Goal: Task Accomplishment & Management: Use online tool/utility

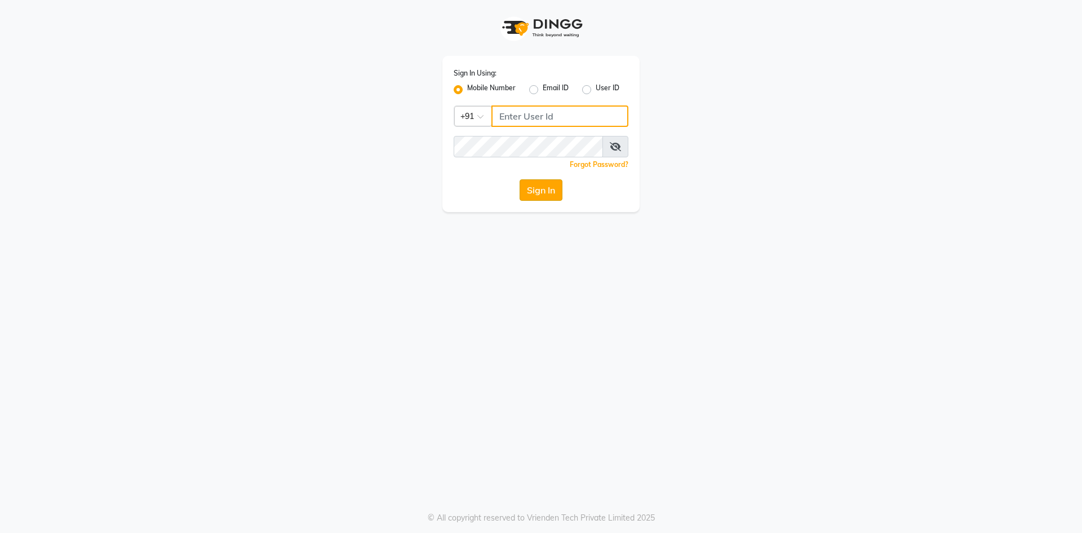
type input "8287180655"
click at [539, 188] on button "Sign In" at bounding box center [541, 189] width 43 height 21
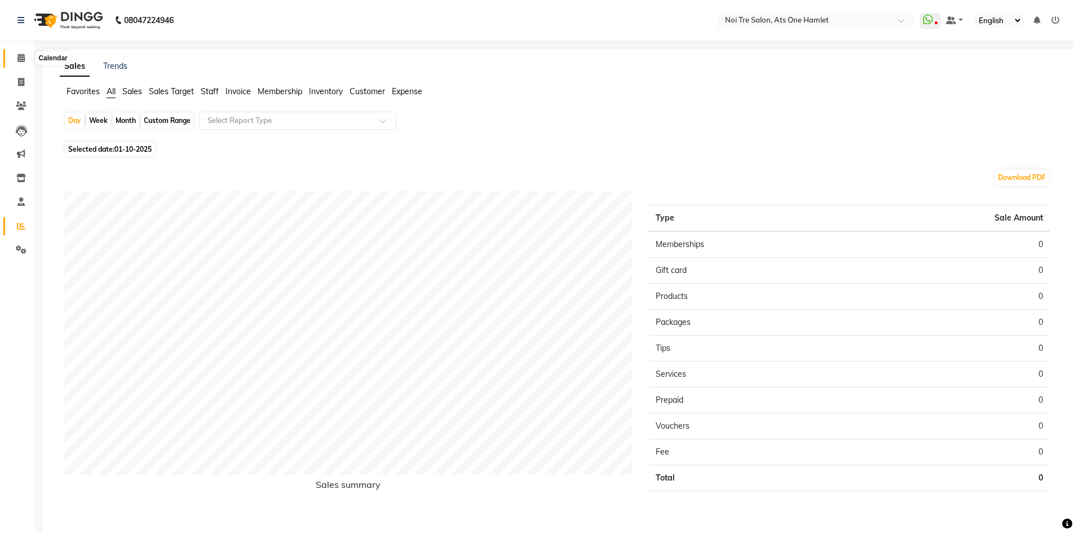
drag, startPoint x: 30, startPoint y: 60, endPoint x: 76, endPoint y: 28, distance: 56.3
click at [30, 60] on span at bounding box center [21, 58] width 20 height 13
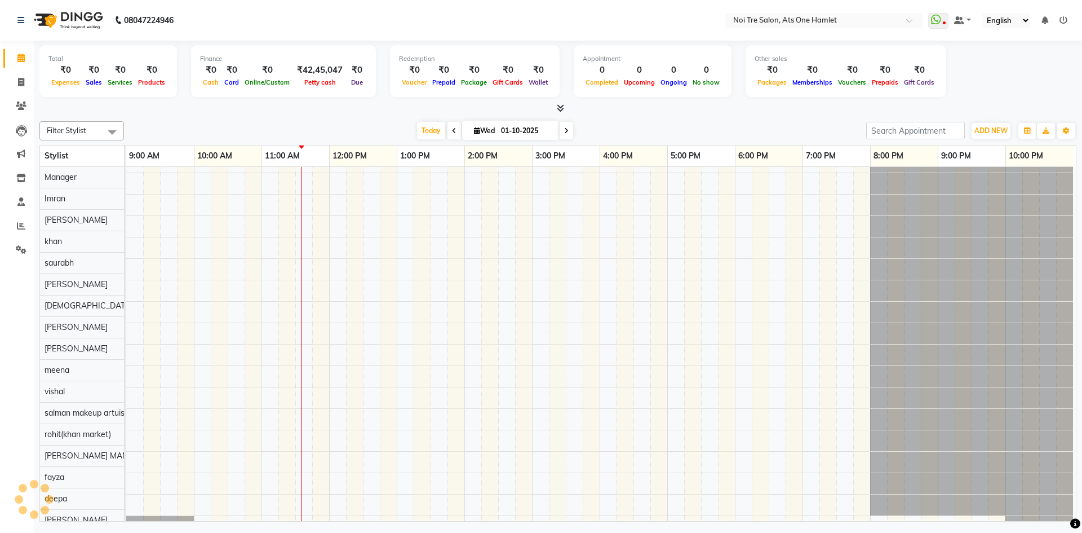
scroll to position [15, 0]
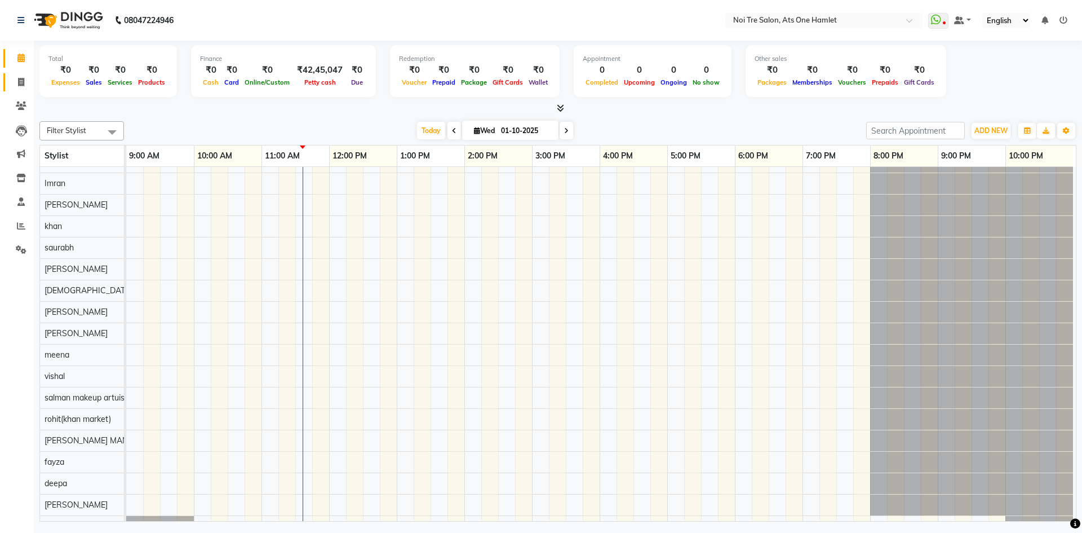
click at [6, 85] on link "Invoice" at bounding box center [16, 82] width 27 height 19
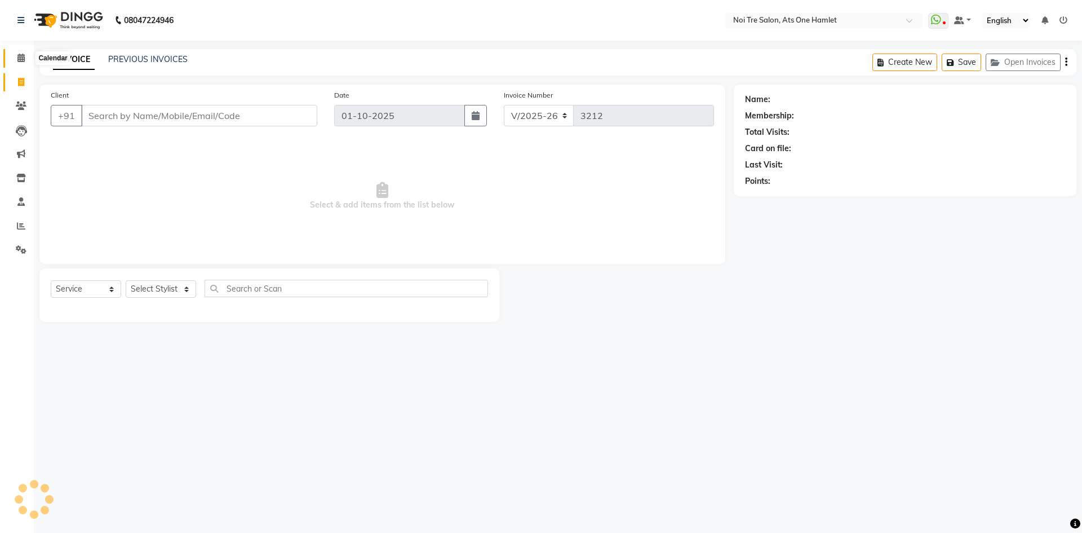
click at [18, 59] on icon at bounding box center [20, 58] width 7 height 8
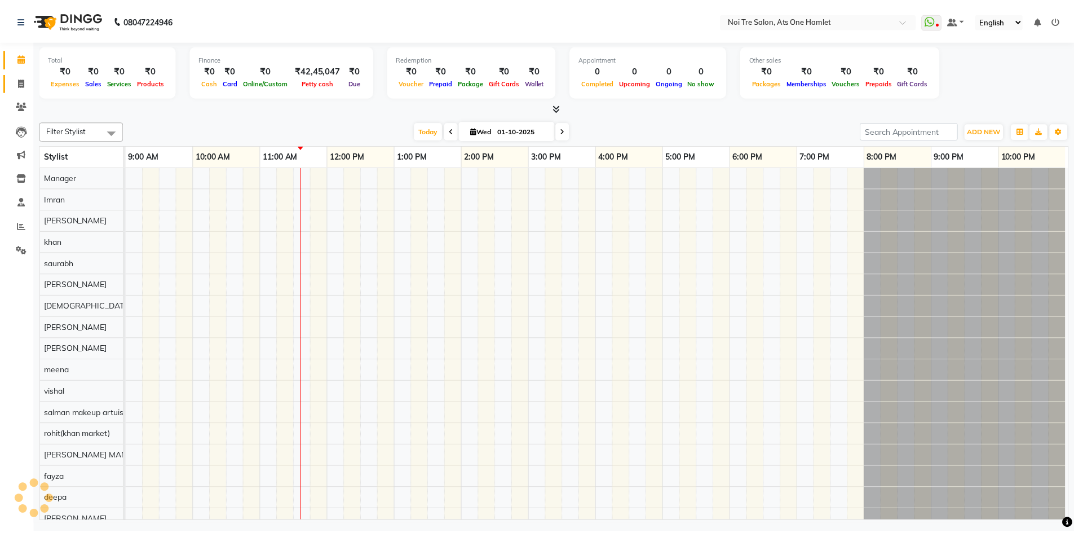
scroll to position [15, 0]
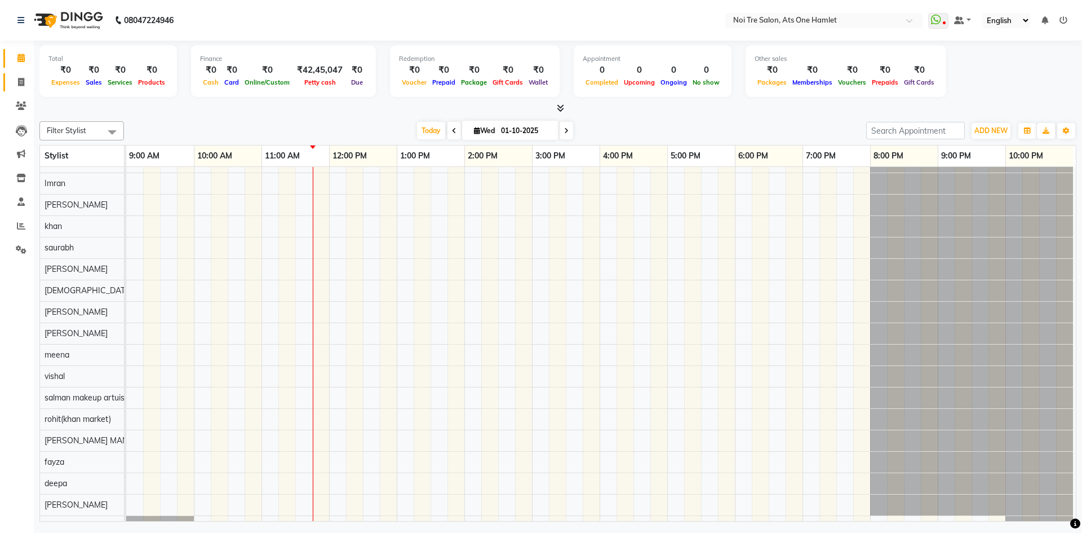
click at [8, 80] on link "Invoice" at bounding box center [16, 82] width 27 height 19
select select "service"
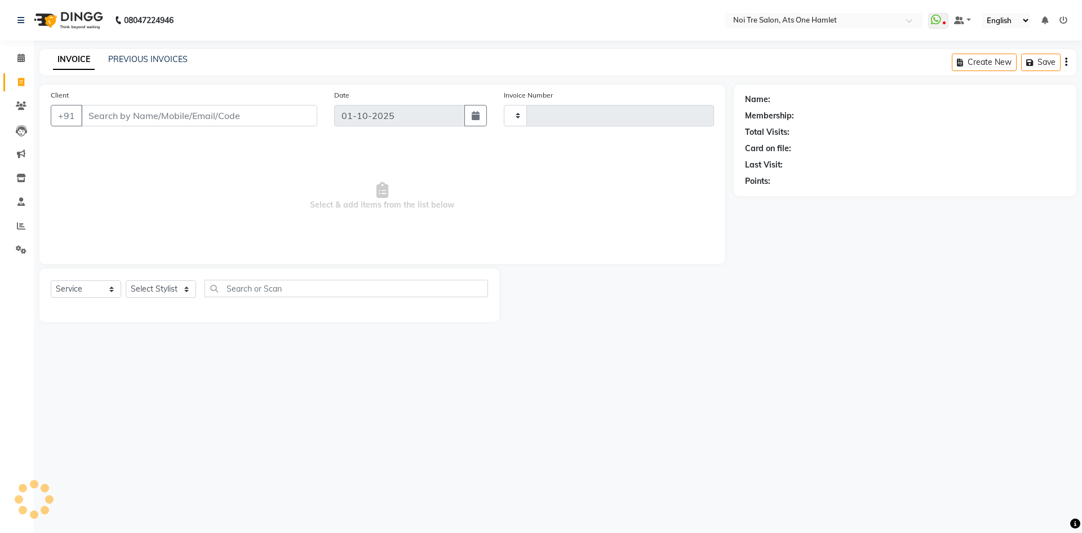
type input "3212"
select select "5096"
click at [169, 118] on input "Client" at bounding box center [199, 115] width 236 height 21
click at [160, 286] on select "Select Stylist aamir Abhishekh AJEET Ali Anuradha ARSH atique ATUL 104 AZAD Bha…" at bounding box center [165, 288] width 79 height 17
select select "37817"
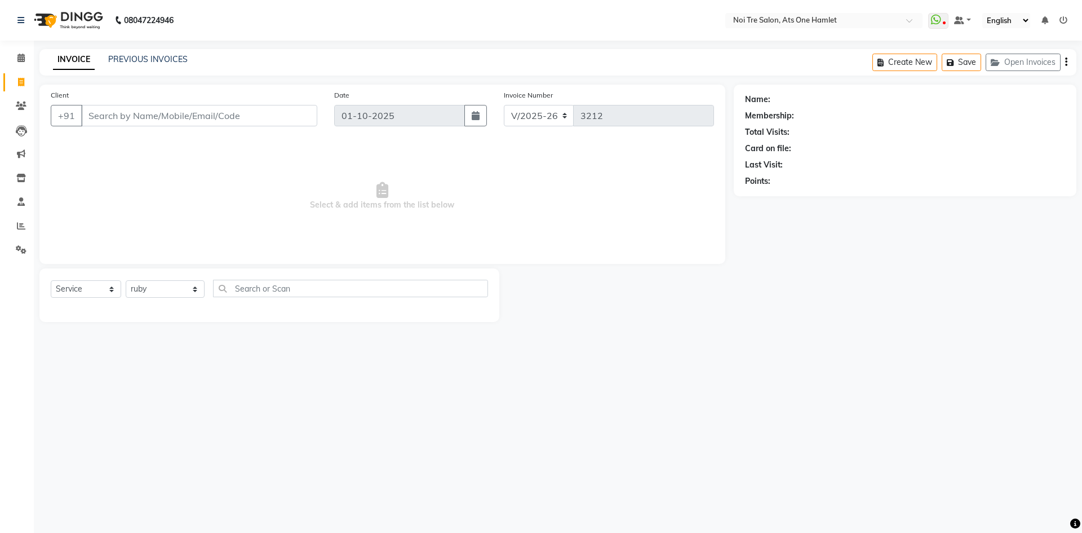
click at [268, 299] on div "Select Service Product Membership Package Voucher Prepaid Gift Card Select Styl…" at bounding box center [269, 293] width 437 height 26
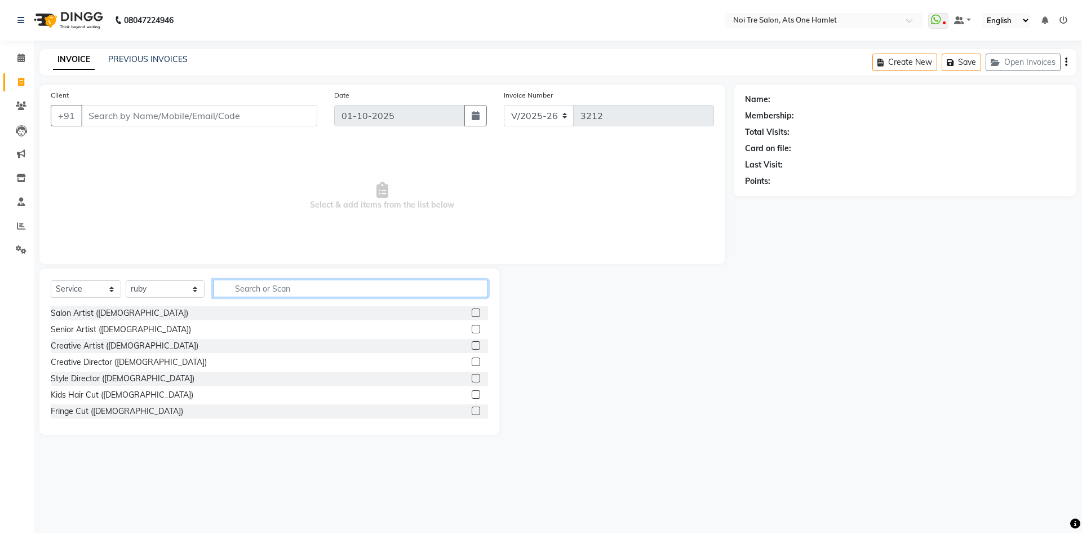
click at [275, 288] on input "text" at bounding box center [350, 288] width 275 height 17
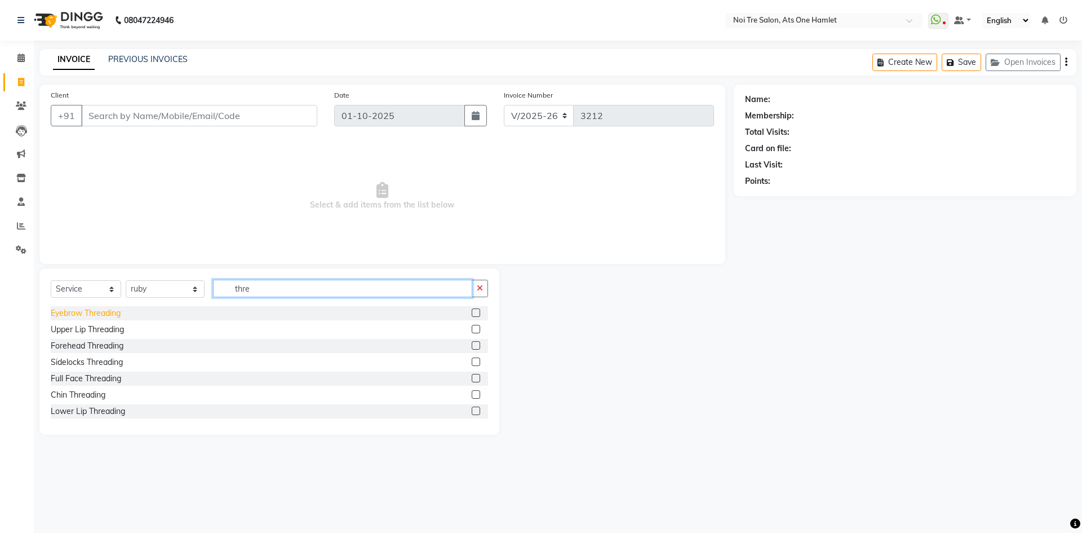
type input "thre"
click at [91, 312] on div "Eyebrow Threading" at bounding box center [86, 313] width 70 height 12
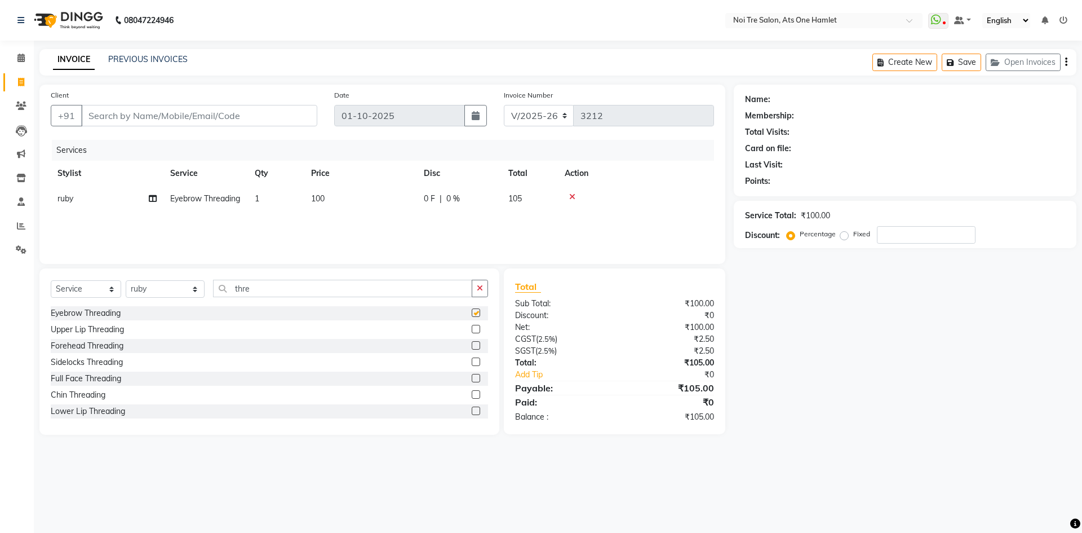
checkbox input "false"
click at [221, 115] on input "Client" at bounding box center [199, 115] width 236 height 21
type input "9"
type input "0"
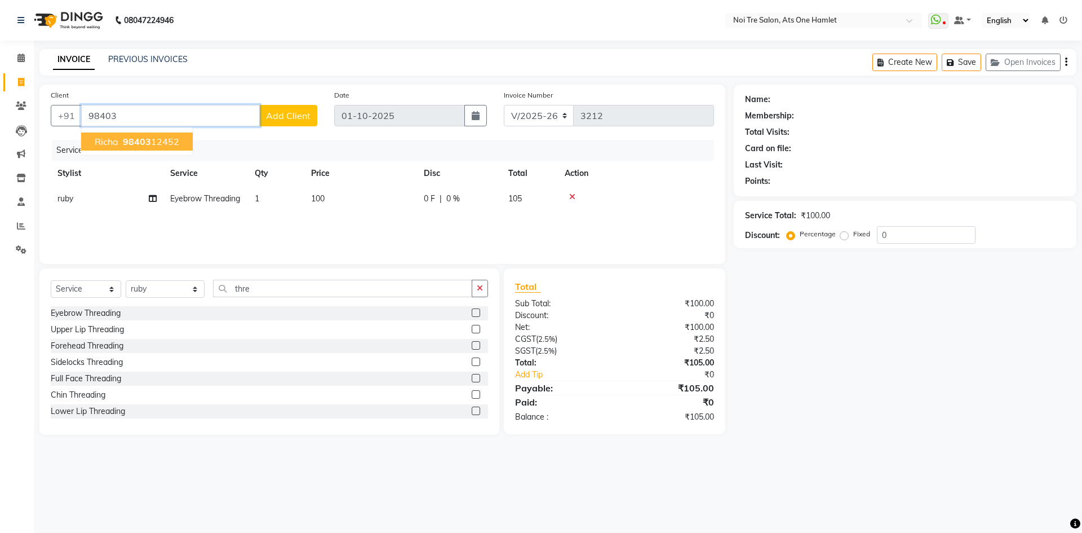
click at [151, 144] on ngb-highlight "98403 12452" at bounding box center [150, 141] width 59 height 11
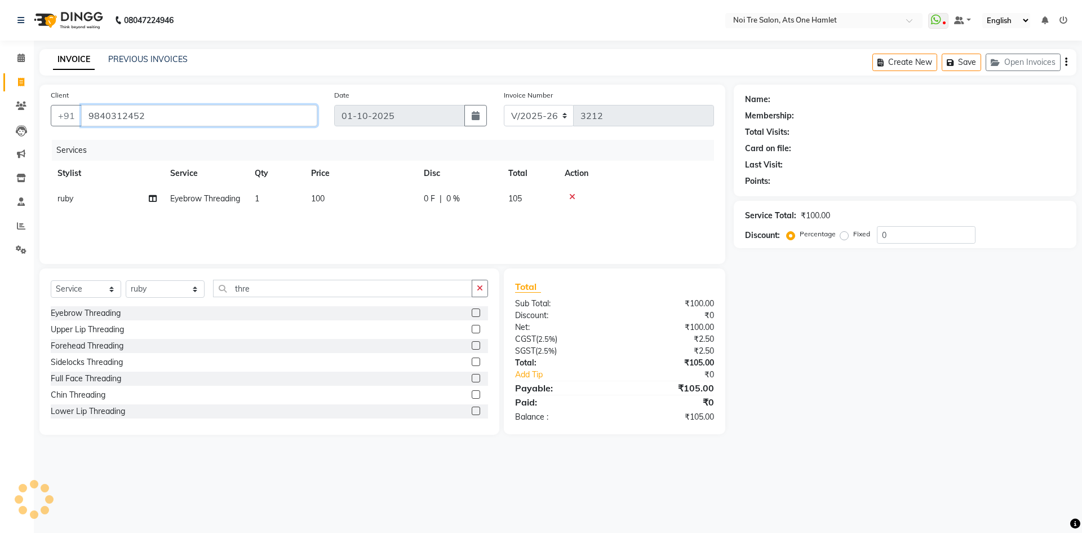
type input "9840312452"
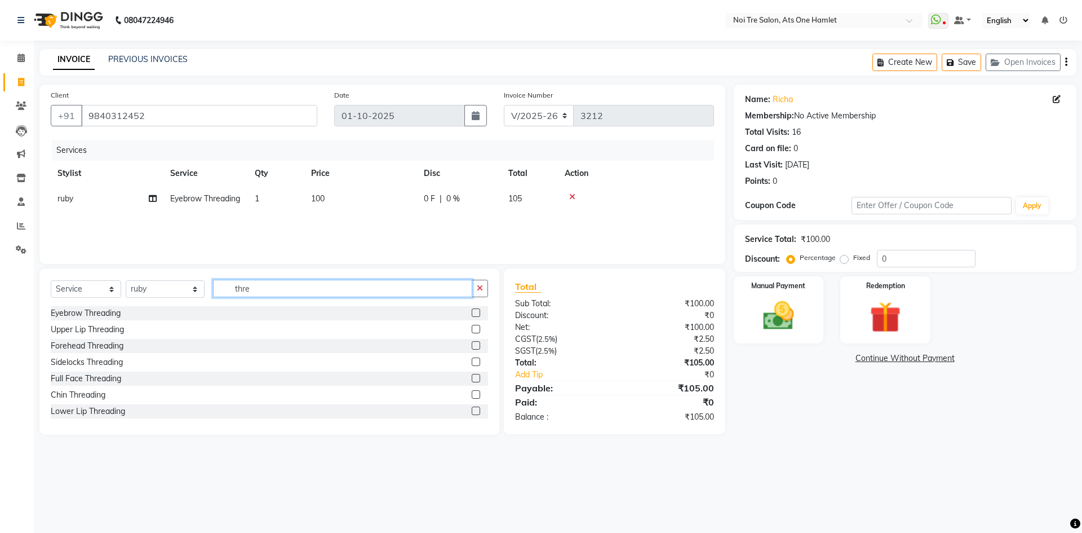
click at [255, 291] on input "thre" at bounding box center [342, 288] width 259 height 17
drag, startPoint x: 246, startPoint y: 286, endPoint x: 174, endPoint y: 286, distance: 71.6
click at [174, 286] on div "Select Service Product Membership Package Voucher Prepaid Gift Card Select Styl…" at bounding box center [269, 293] width 437 height 26
click at [400, 196] on td "100" at bounding box center [360, 198] width 113 height 25
select select "37817"
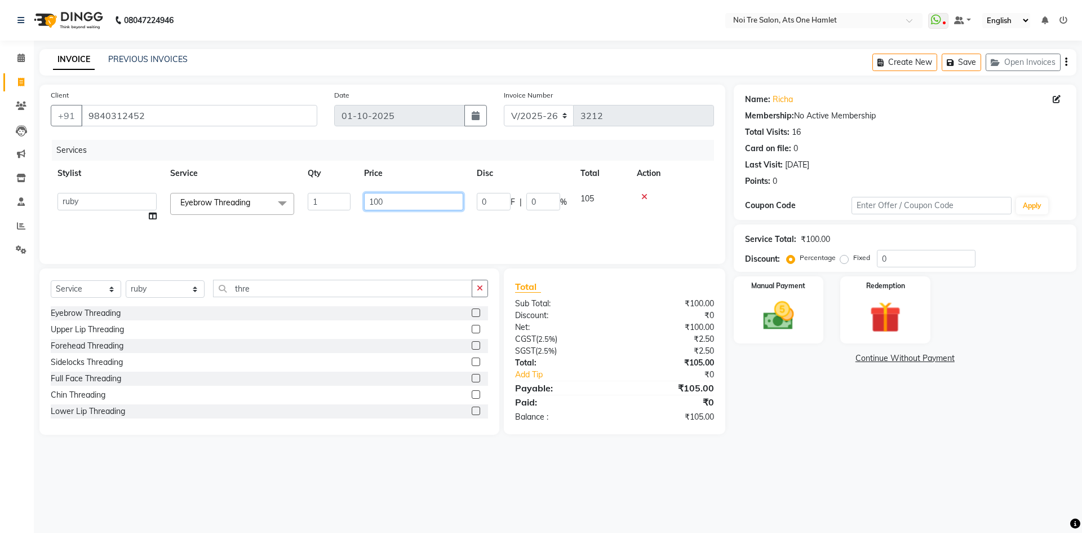
drag, startPoint x: 400, startPoint y: 196, endPoint x: 304, endPoint y: 202, distance: 96.0
click at [304, 202] on tr "aamir Abhishekh AJEET Ali Anuradha ARSH atique ATUL 104 AZAD Bhawana chahat Cha…" at bounding box center [383, 207] width 664 height 43
type input "112"
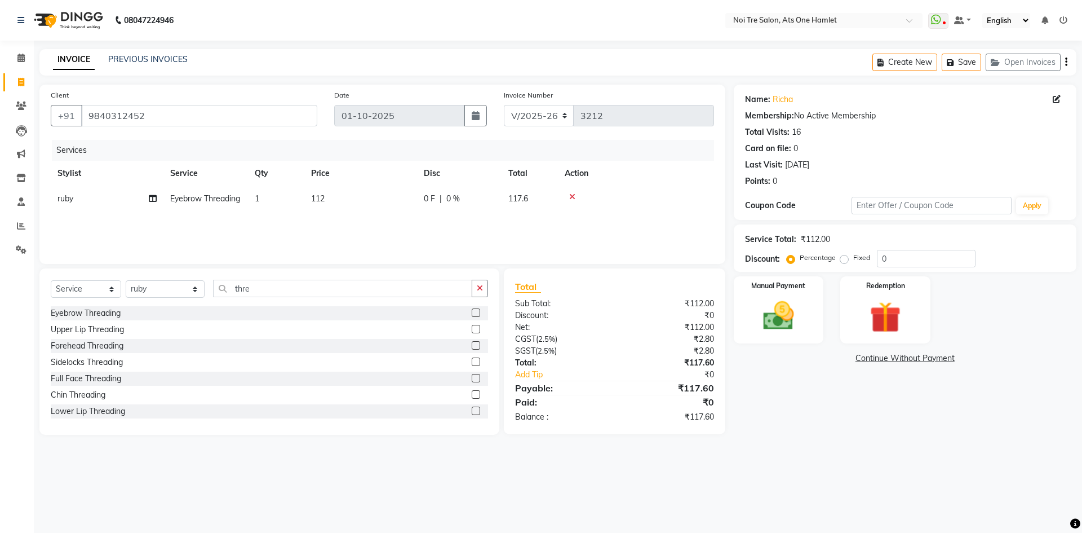
click at [326, 273] on div "Select Service Product Membership Package Voucher Prepaid Gift Card Select Styl…" at bounding box center [269, 351] width 460 height 166
click at [386, 196] on td "112" at bounding box center [360, 198] width 113 height 25
select select "37817"
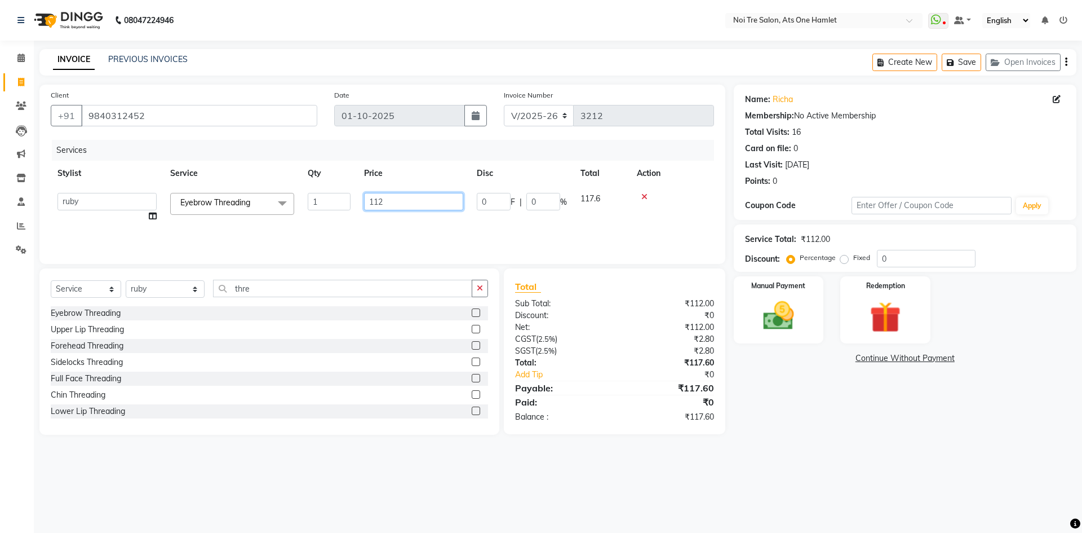
click at [391, 198] on input "112" at bounding box center [413, 201] width 99 height 17
type input "111"
click at [380, 241] on div "Services Stylist Service Qty Price Disc Total Action aamir Abhishekh AJEET Ali …" at bounding box center [383, 196] width 664 height 113
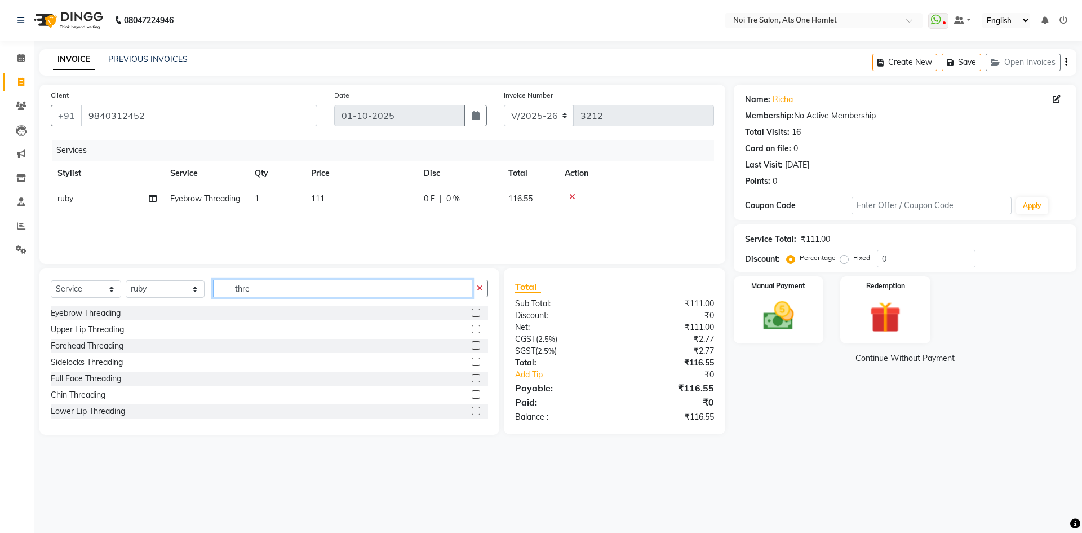
drag, startPoint x: 279, startPoint y: 282, endPoint x: 185, endPoint y: 293, distance: 94.3
click at [186, 293] on div "Select Service Product Membership Package Voucher Prepaid Gift Card Select Styl…" at bounding box center [269, 293] width 437 height 26
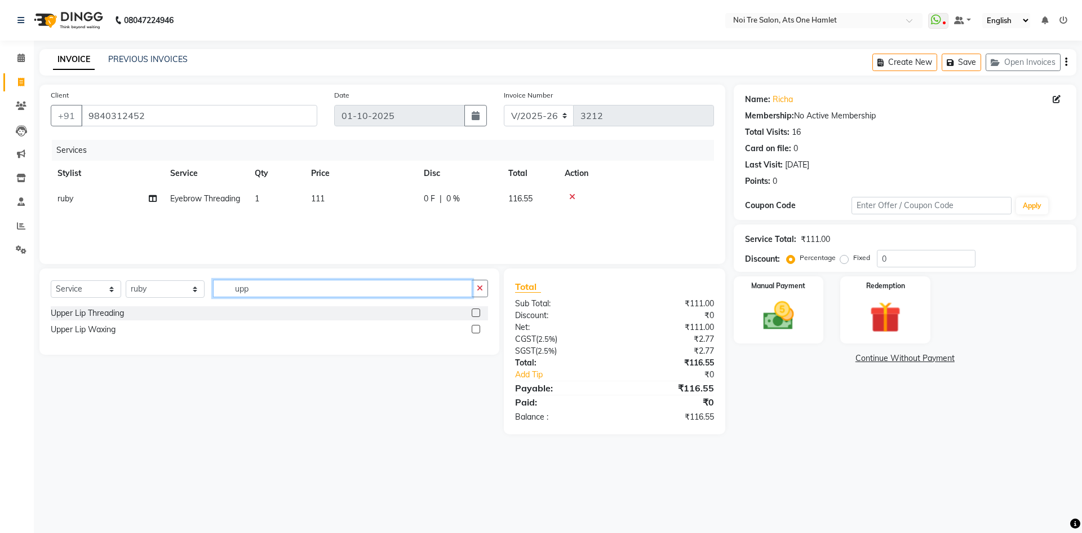
type input "upp"
click at [96, 322] on div "Upper Lip Threading Upper Lip Waxing" at bounding box center [269, 322] width 437 height 33
click at [96, 328] on div "Upper Lip Waxing" at bounding box center [83, 330] width 65 height 12
checkbox input "false"
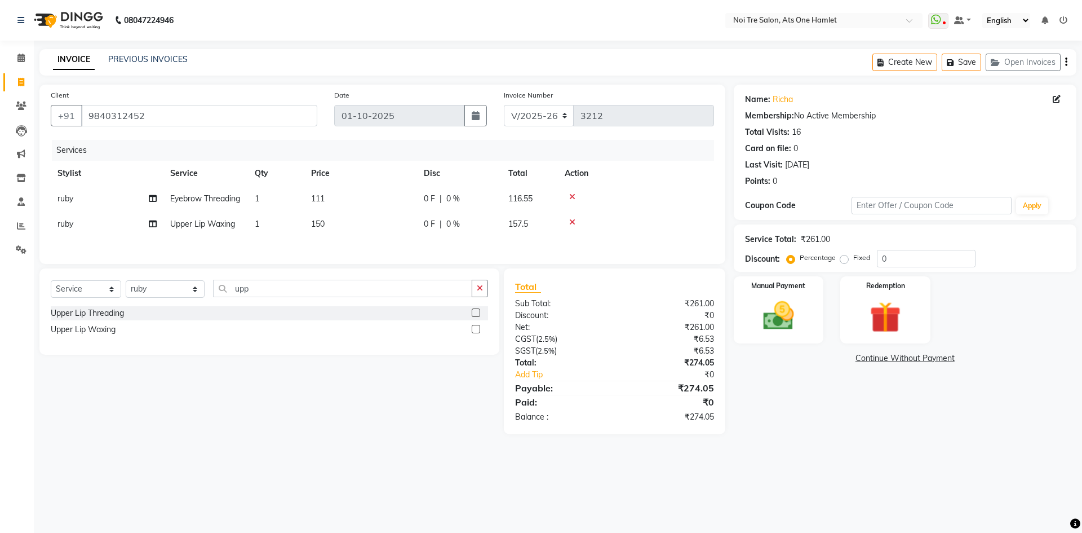
drag, startPoint x: 320, startPoint y: 237, endPoint x: 380, endPoint y: 238, distance: 60.3
click at [322, 229] on span "150" at bounding box center [318, 224] width 14 height 10
select select "37817"
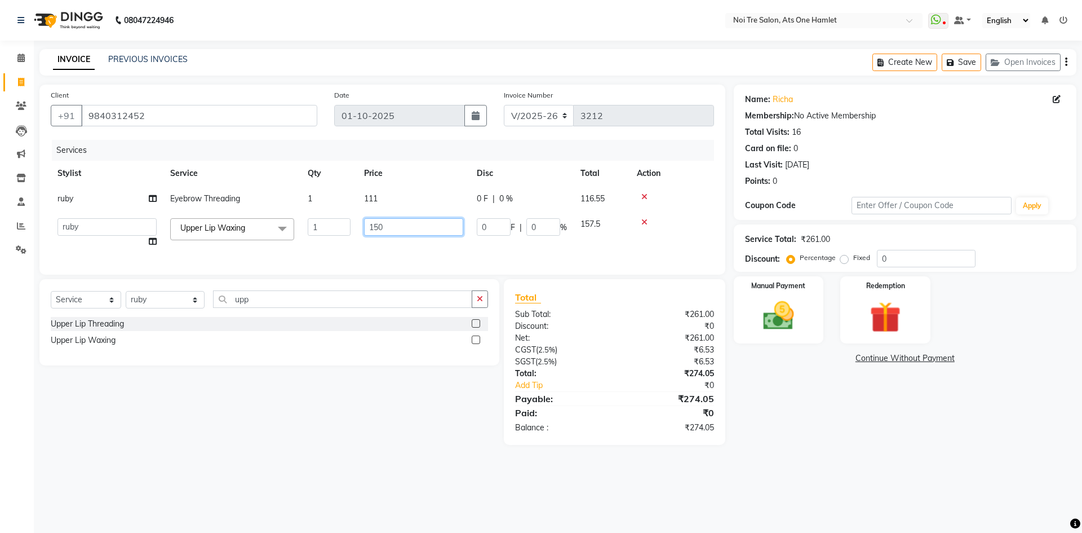
drag, startPoint x: 357, startPoint y: 236, endPoint x: 308, endPoint y: 244, distance: 49.7
click at [308, 244] on tr "aamir Abhishekh AJEET Ali Anuradha ARSH atique ATUL 104 AZAD Bhawana chahat Cha…" at bounding box center [383, 232] width 664 height 43
type input "170"
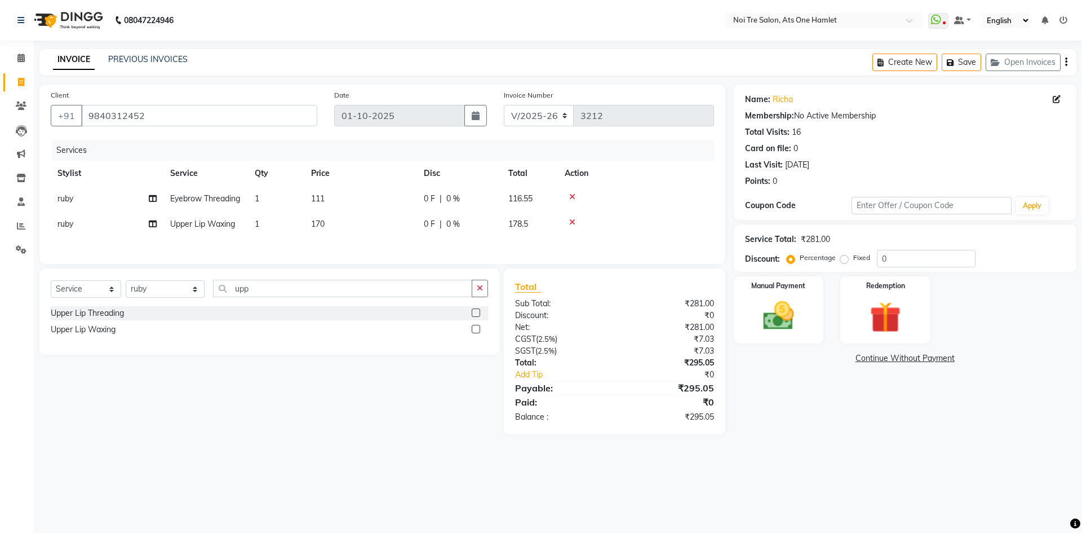
click at [325, 283] on div "Client +91 9840312452 Date 01-10-2025 Invoice Number V/2025 V/2025-26 3212 Serv…" at bounding box center [382, 260] width 703 height 350
click at [789, 316] on img at bounding box center [779, 315] width 52 height 37
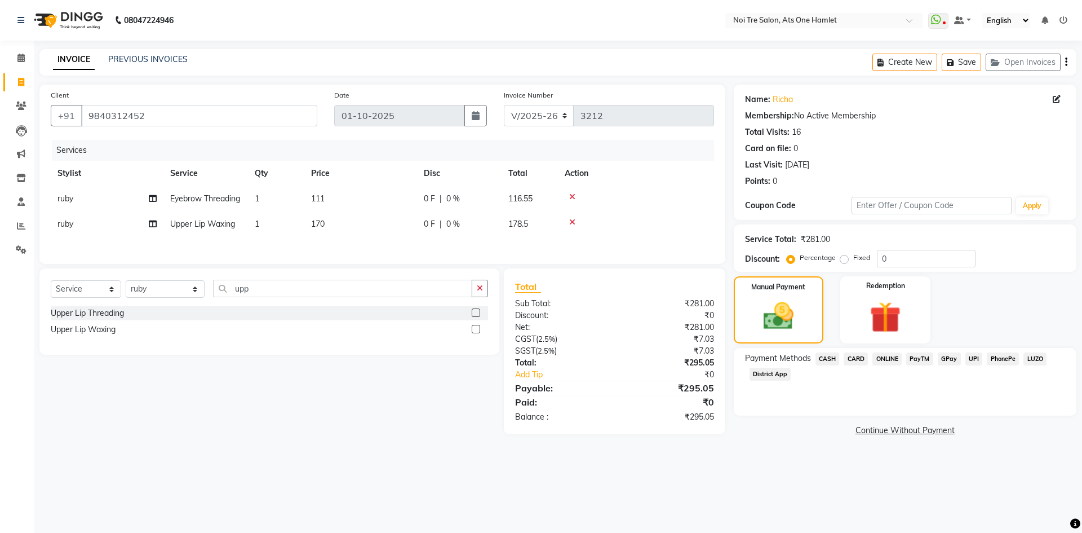
click at [881, 360] on span "ONLINE" at bounding box center [887, 358] width 29 height 13
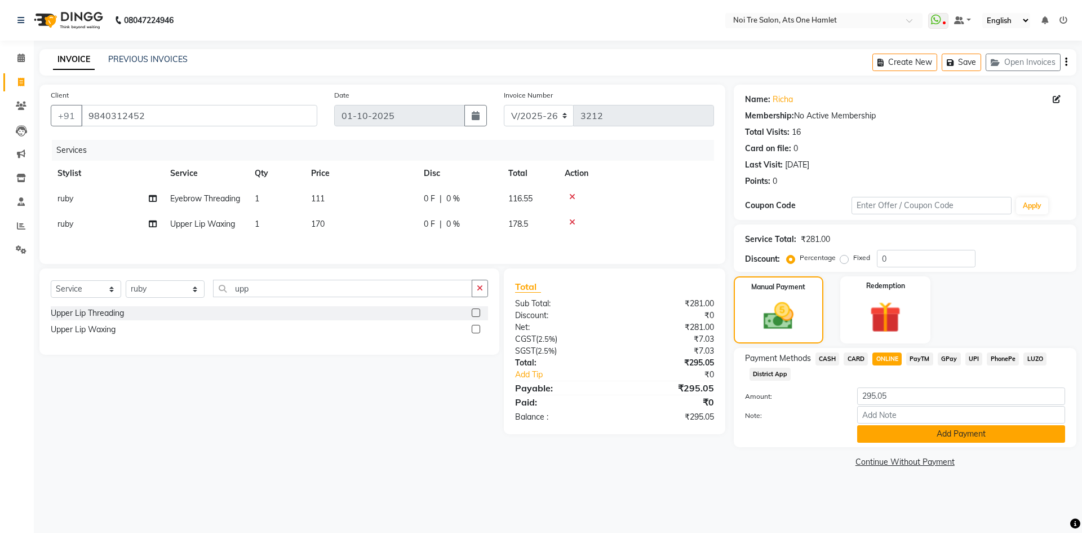
click at [897, 432] on button "Add Payment" at bounding box center [961, 433] width 208 height 17
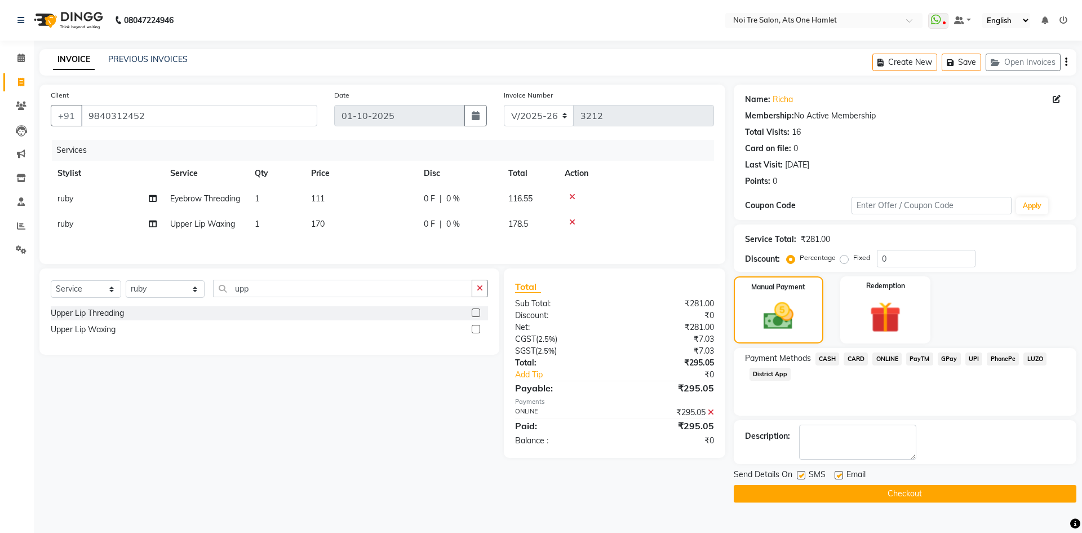
click at [909, 486] on button "Checkout" at bounding box center [905, 493] width 343 height 17
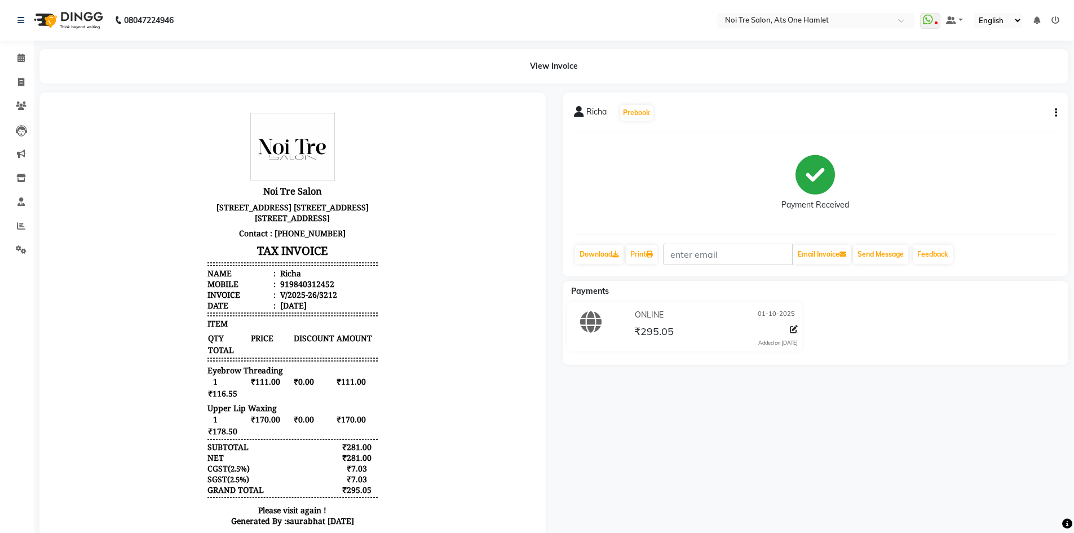
click at [5, 93] on li "Invoice" at bounding box center [17, 82] width 34 height 24
click at [14, 86] on span at bounding box center [21, 82] width 20 height 13
select select "service"
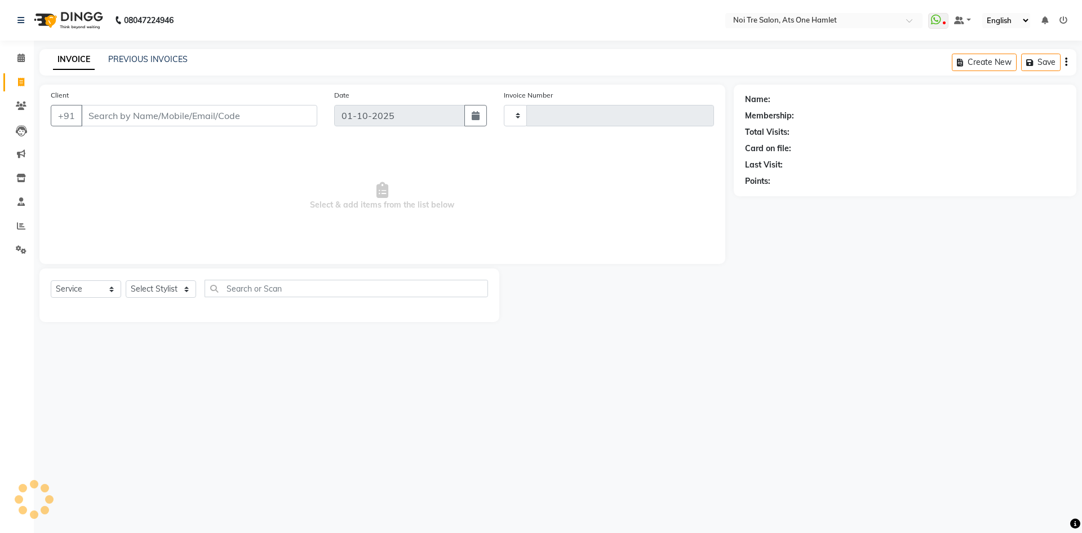
type input "3213"
select select "5096"
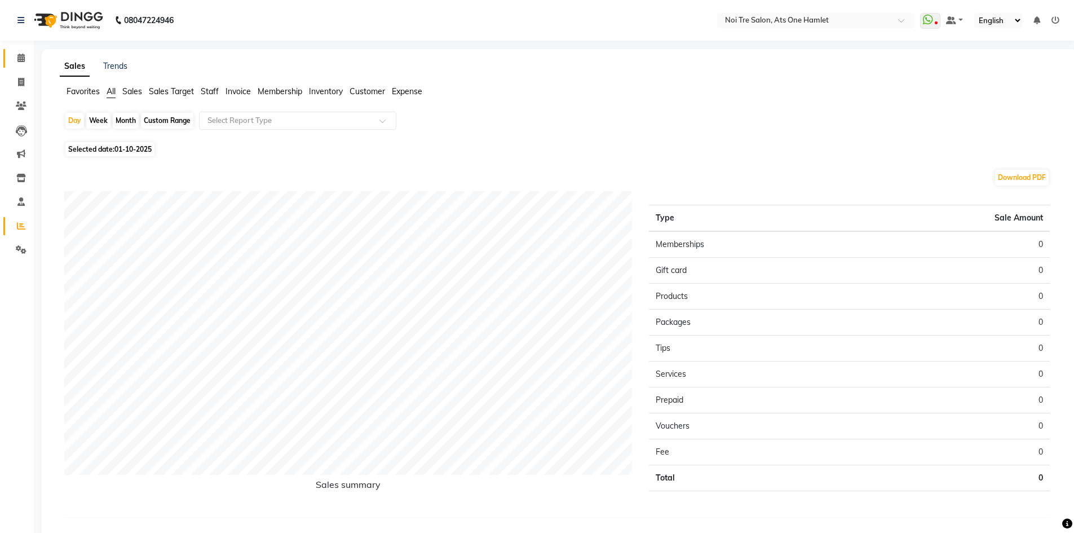
drag, startPoint x: 20, startPoint y: 55, endPoint x: 55, endPoint y: 5, distance: 61.5
click at [20, 55] on icon at bounding box center [20, 58] width 7 height 8
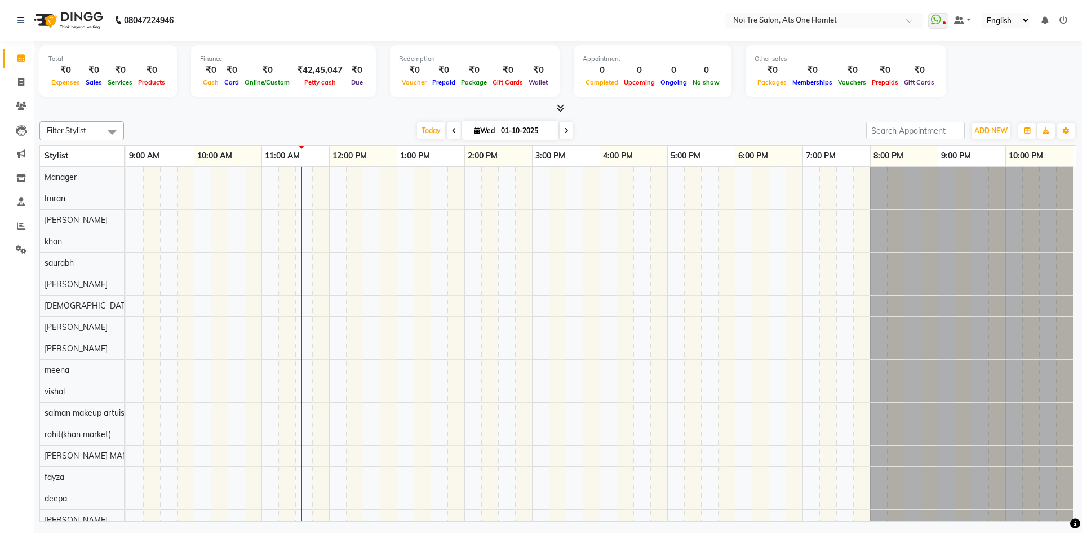
scroll to position [15, 0]
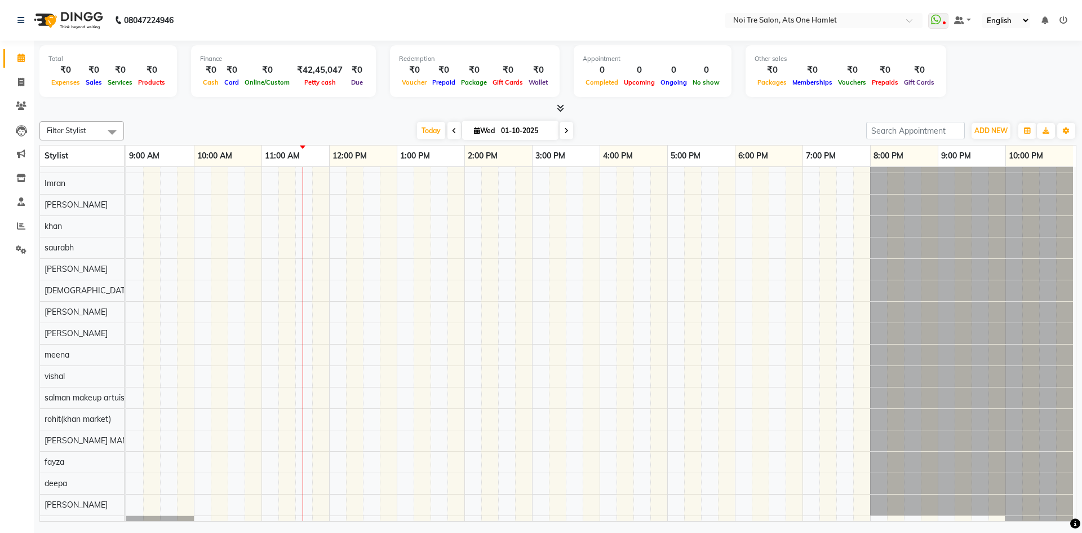
click at [14, 72] on li "Invoice" at bounding box center [17, 82] width 34 height 24
click at [14, 73] on link "Invoice" at bounding box center [16, 82] width 27 height 19
select select "service"
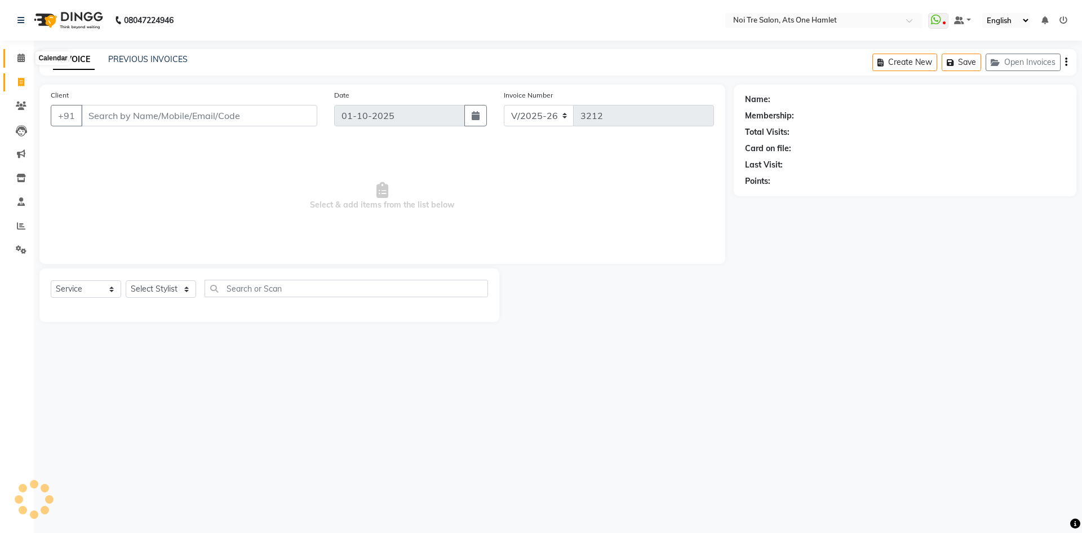
click at [15, 61] on span at bounding box center [21, 58] width 20 height 13
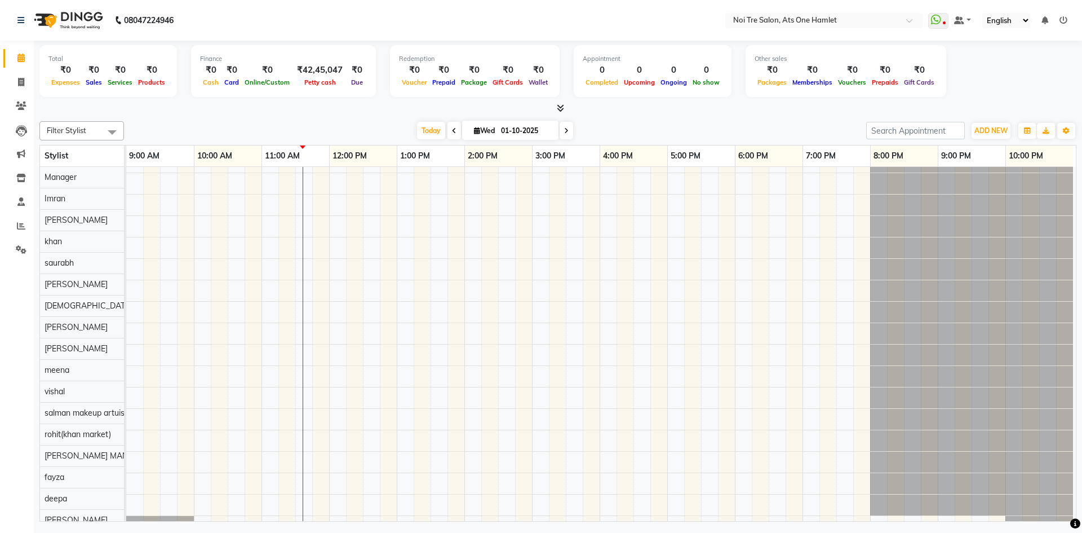
scroll to position [15, 0]
